Goal: Information Seeking & Learning: Learn about a topic

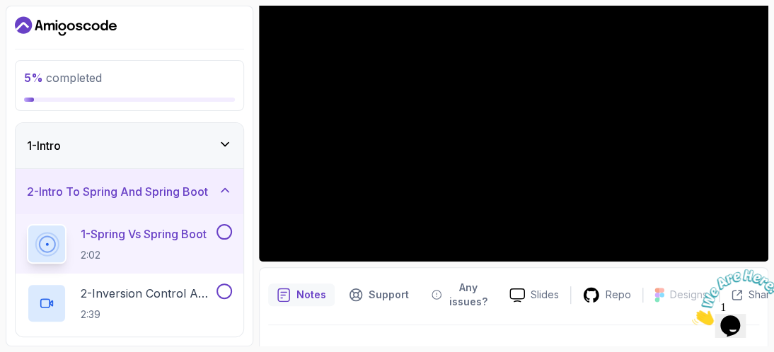
click at [238, 148] on div "1 - Intro" at bounding box center [130, 145] width 228 height 45
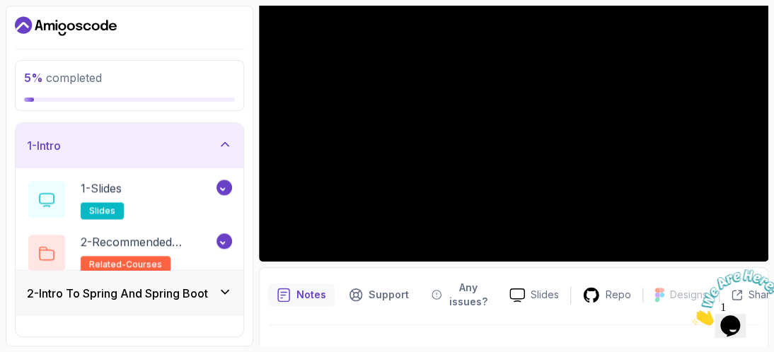
click at [238, 148] on div "1 - Intro" at bounding box center [130, 145] width 228 height 45
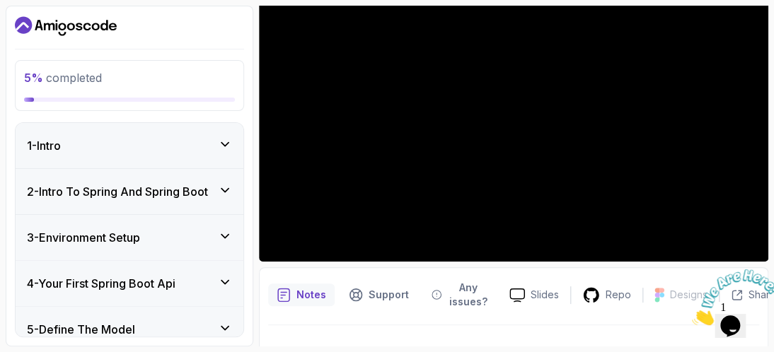
click at [238, 148] on div "1 - Intro" at bounding box center [130, 145] width 228 height 45
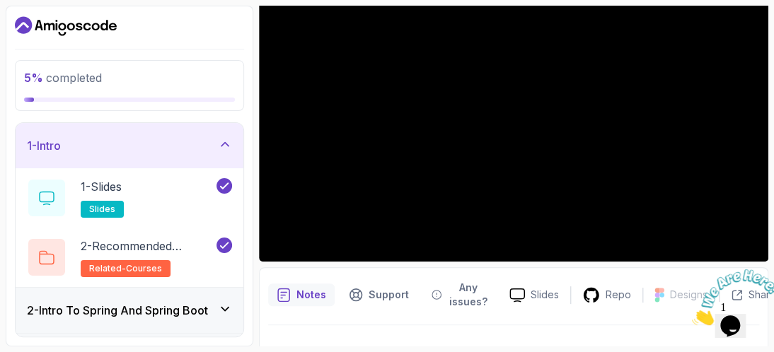
click at [238, 148] on div "1 - Intro" at bounding box center [130, 145] width 228 height 45
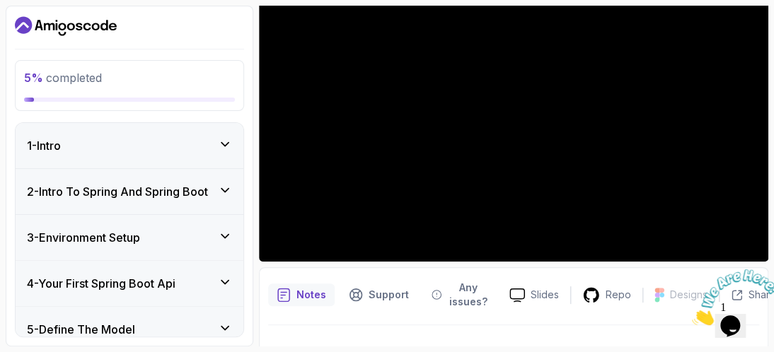
click at [226, 190] on icon at bounding box center [224, 191] width 7 height 4
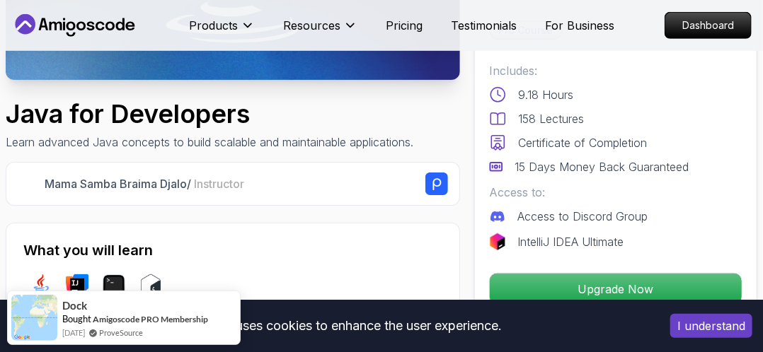
scroll to position [259, 0]
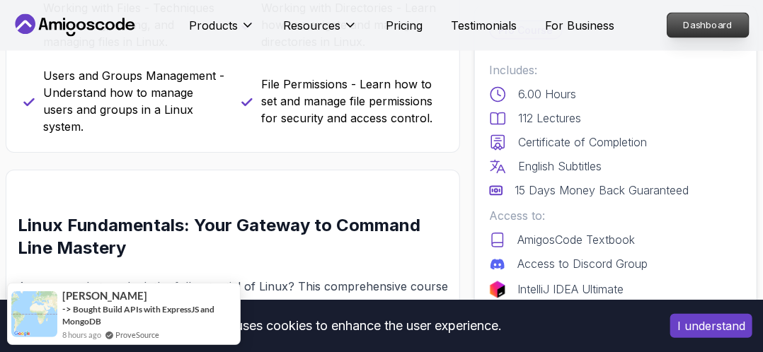
scroll to position [1061, 0]
